Goal: Find specific page/section: Find specific page/section

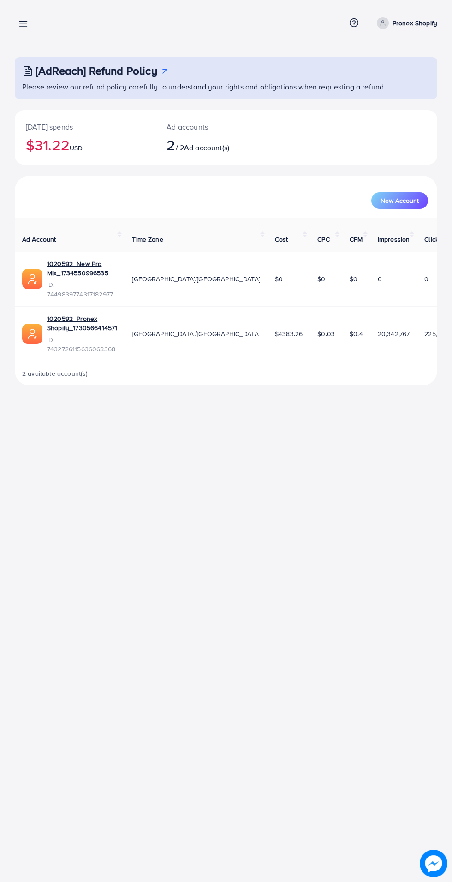
click at [25, 24] on line at bounding box center [23, 24] width 7 height 0
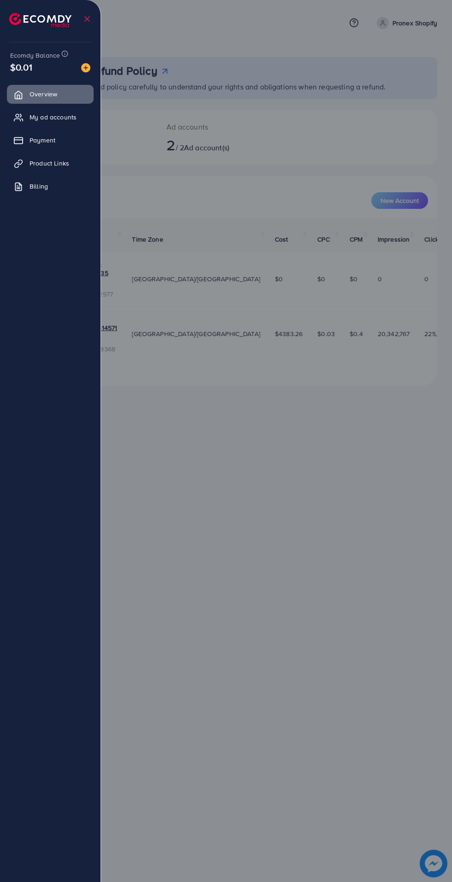
click at [67, 120] on span "My ad accounts" at bounding box center [52, 116] width 47 height 9
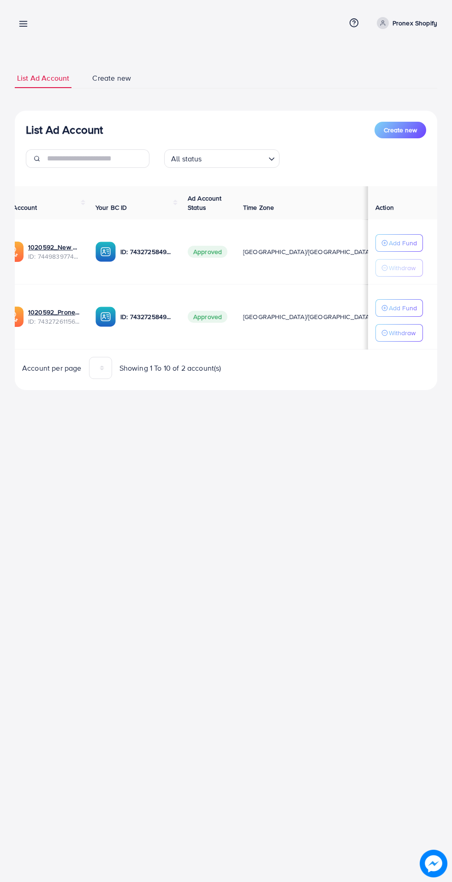
scroll to position [0, 15]
